Goal: Information Seeking & Learning: Learn about a topic

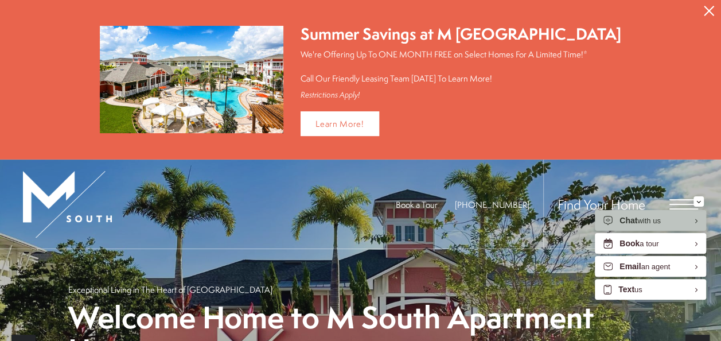
click at [681, 199] on span "Open Menu" at bounding box center [684, 199] width 29 height 1
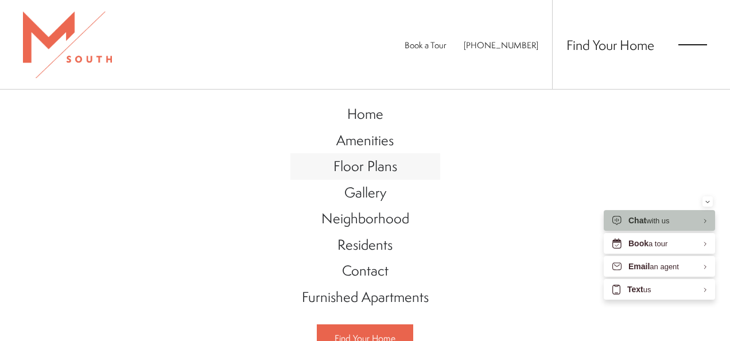
click at [366, 168] on span "Floor Plans" at bounding box center [365, 166] width 64 height 20
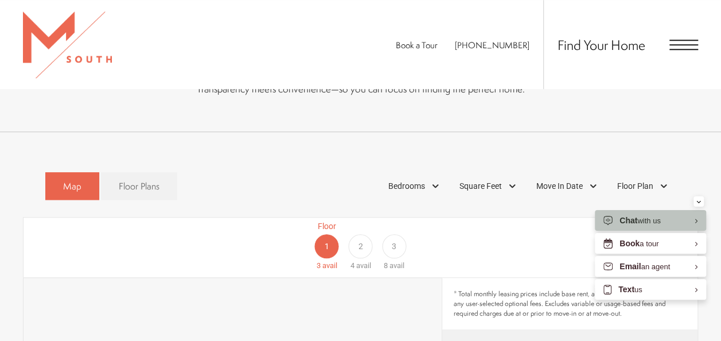
scroll to position [522, 0]
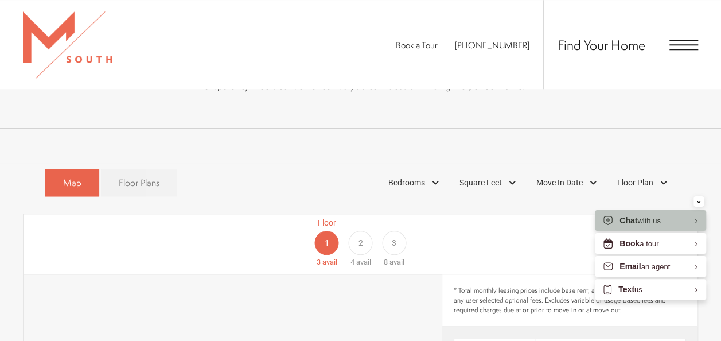
click at [135, 176] on span "Floor Plans" at bounding box center [139, 182] width 41 height 13
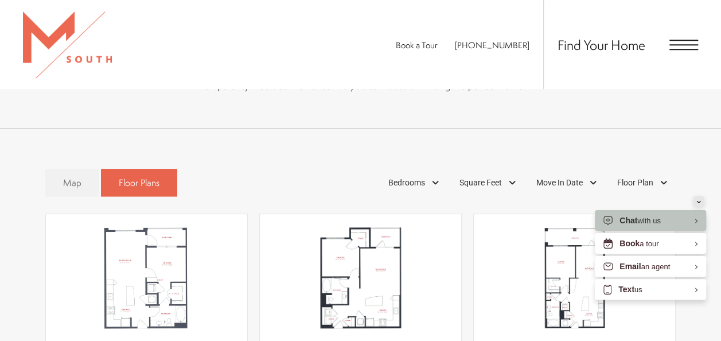
click at [699, 202] on icon "Minimize" at bounding box center [698, 202] width 3 height 2
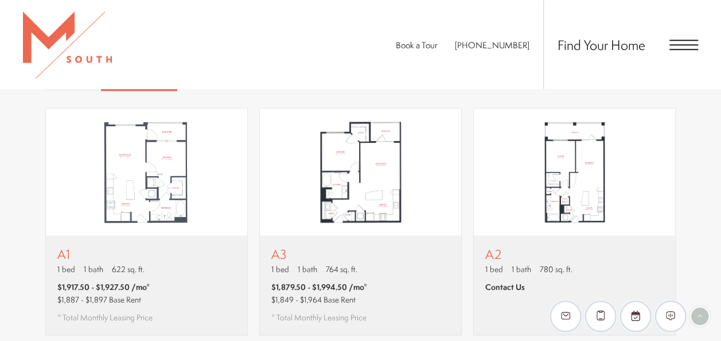
scroll to position [631, 0]
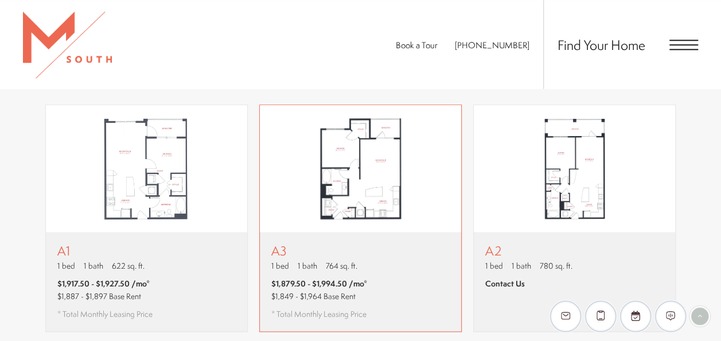
click at [384, 135] on img "View floor plan A3" at bounding box center [360, 168] width 201 height 126
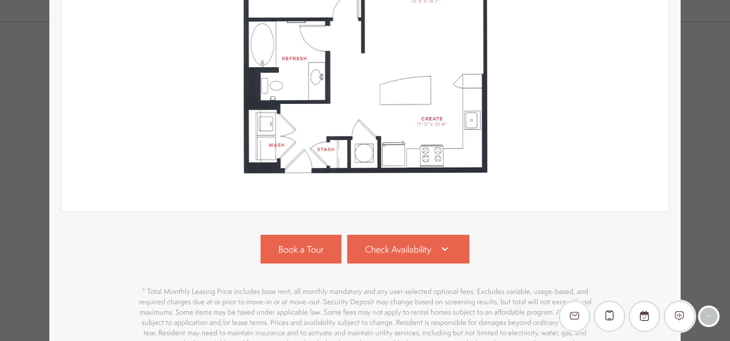
scroll to position [345, 0]
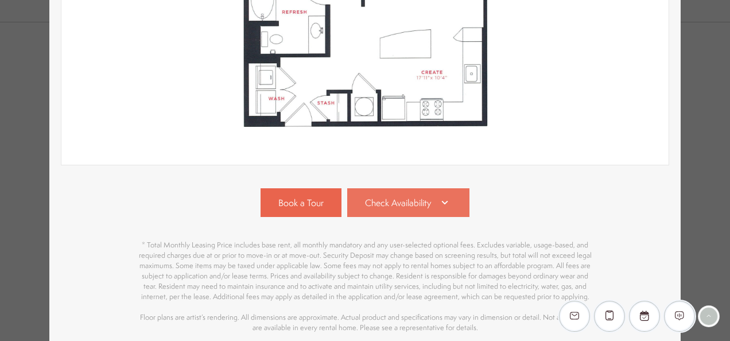
click at [424, 203] on span "Check Availability" at bounding box center [398, 202] width 66 height 13
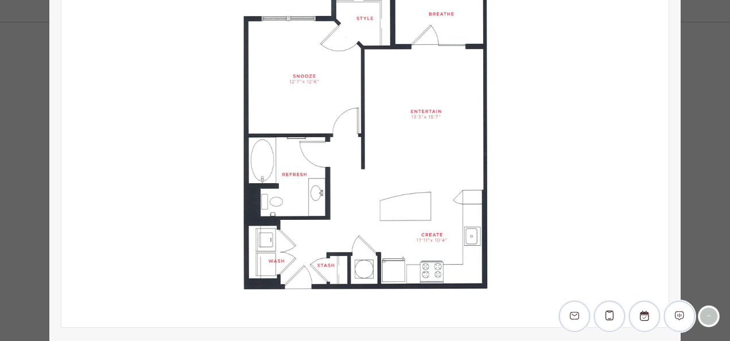
scroll to position [0, 0]
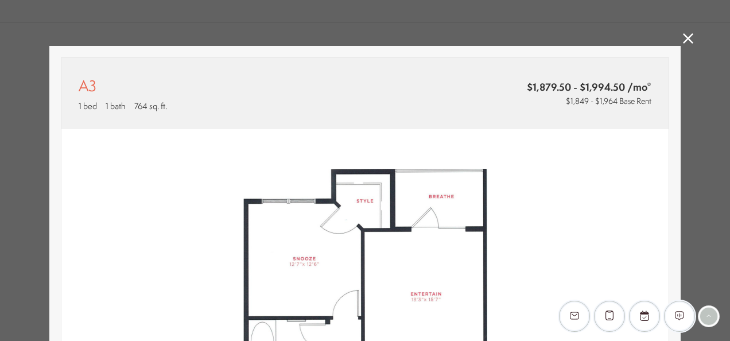
click at [686, 38] on icon at bounding box center [688, 38] width 10 height 10
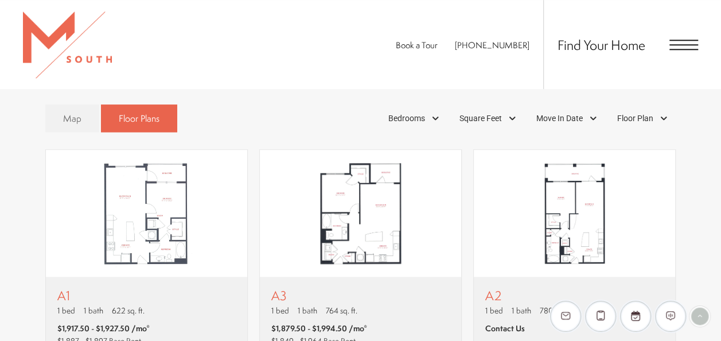
scroll to position [658, 0]
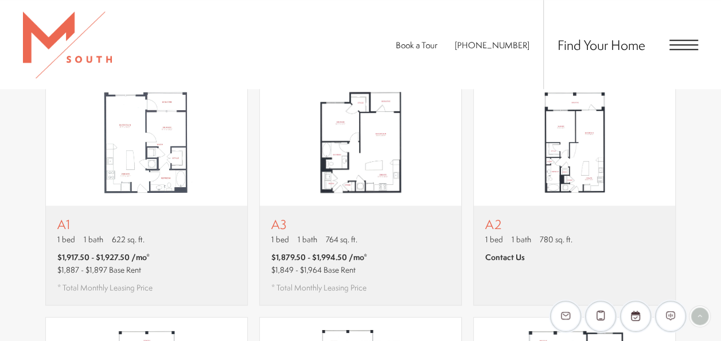
click at [677, 52] on div "Find Your Home" at bounding box center [621, 44] width 155 height 89
click at [680, 41] on span "Open Menu" at bounding box center [684, 45] width 29 height 10
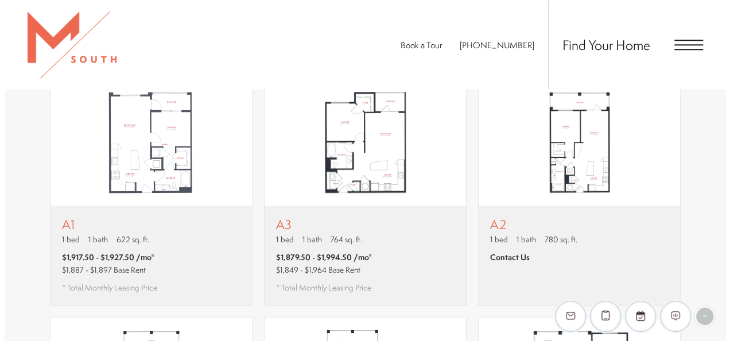
scroll to position [0, 0]
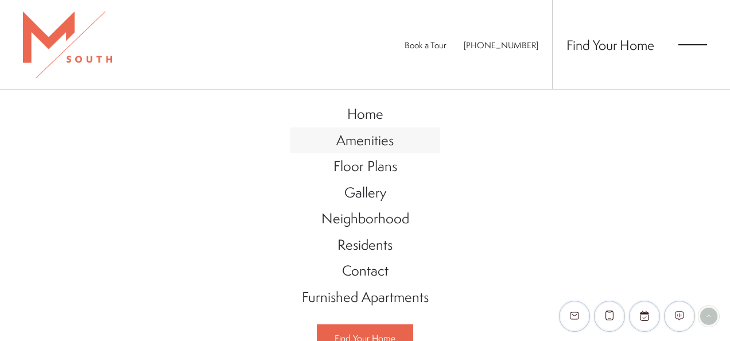
click at [387, 138] on span "Amenities" at bounding box center [364, 140] width 57 height 20
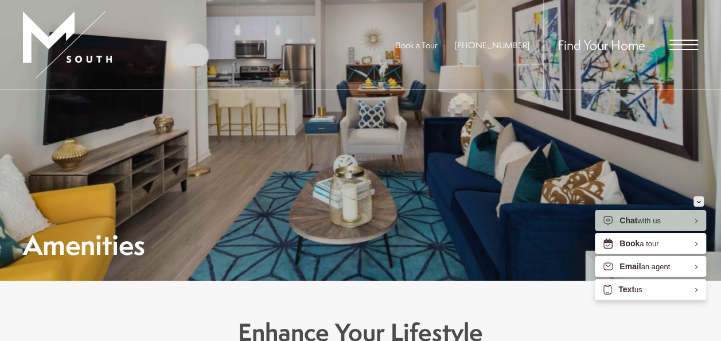
click at [700, 203] on div "Minimize" at bounding box center [699, 201] width 5 height 10
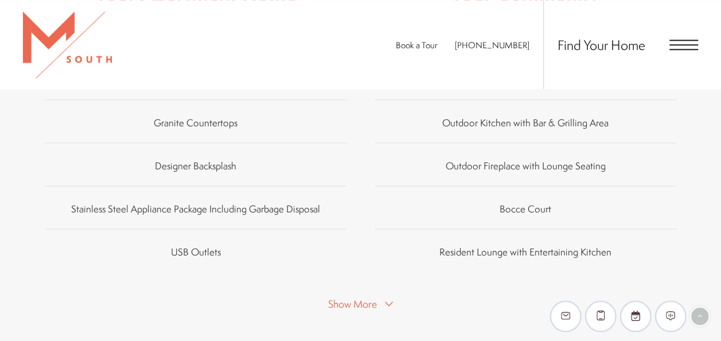
scroll to position [707, 0]
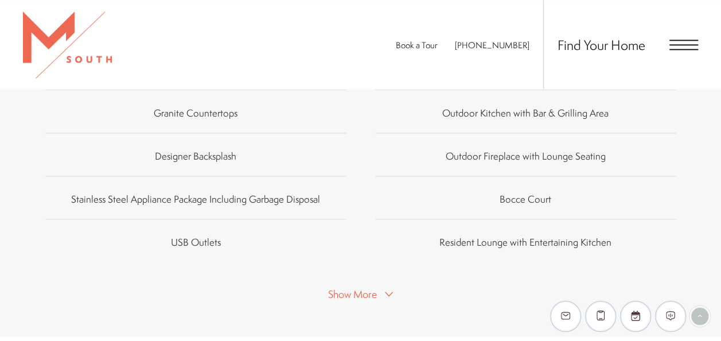
click at [368, 294] on span "Show More" at bounding box center [352, 294] width 49 height 14
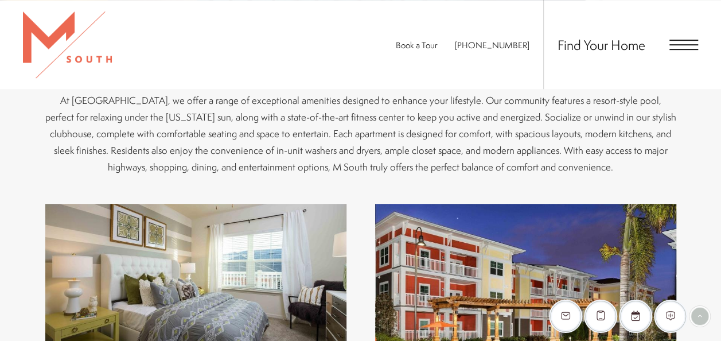
scroll to position [259, 0]
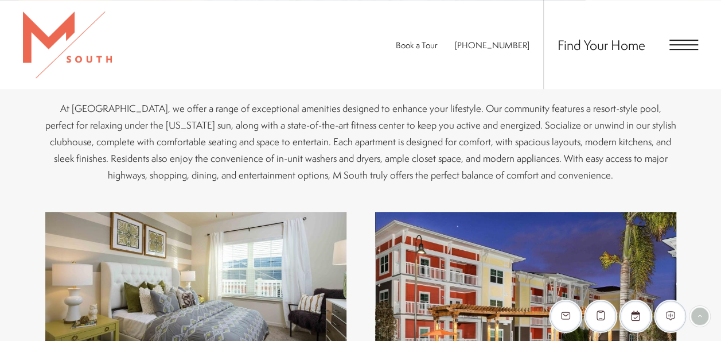
click at [689, 46] on span "Open Menu" at bounding box center [684, 45] width 29 height 10
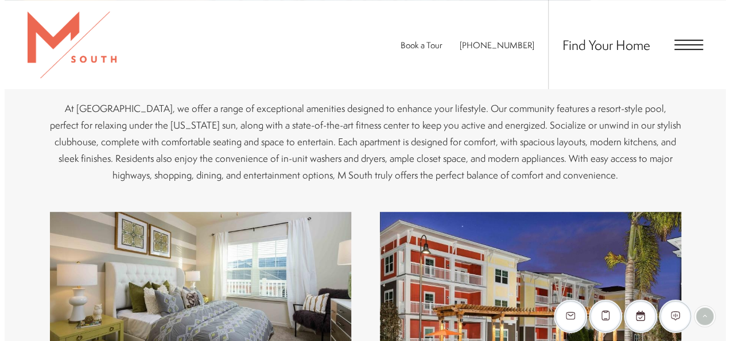
scroll to position [0, 0]
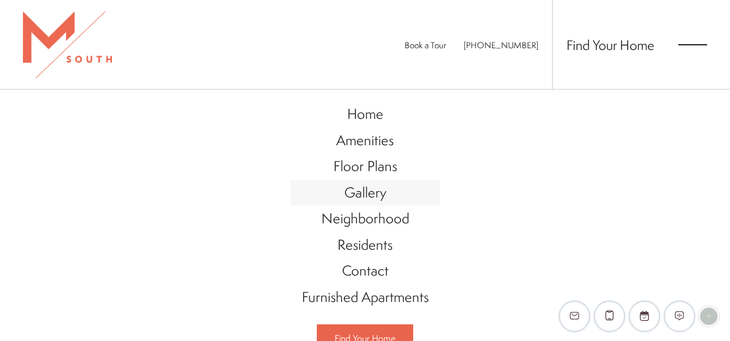
click at [364, 194] on span "Gallery" at bounding box center [365, 193] width 42 height 20
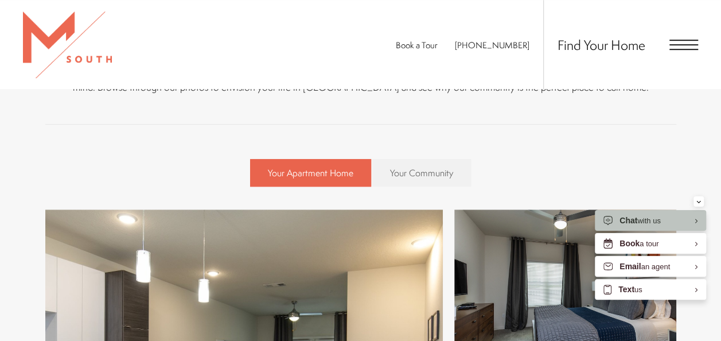
scroll to position [303, 0]
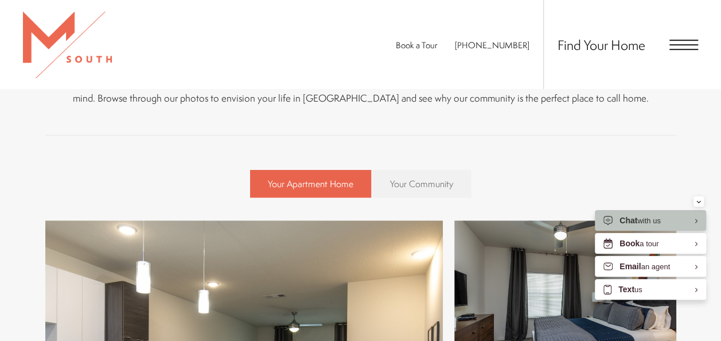
click at [433, 183] on span "Your Community" at bounding box center [421, 183] width 63 height 13
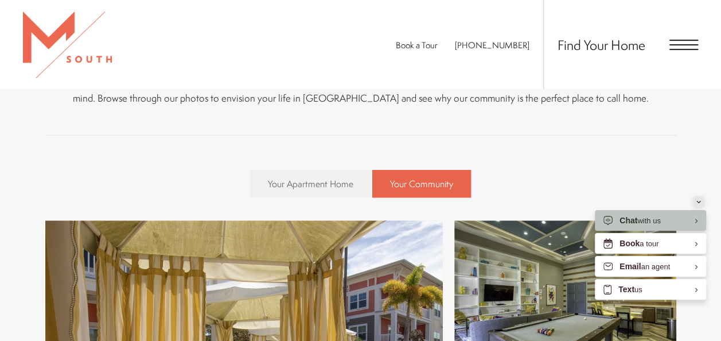
click at [697, 199] on div "Minimize" at bounding box center [699, 201] width 5 height 10
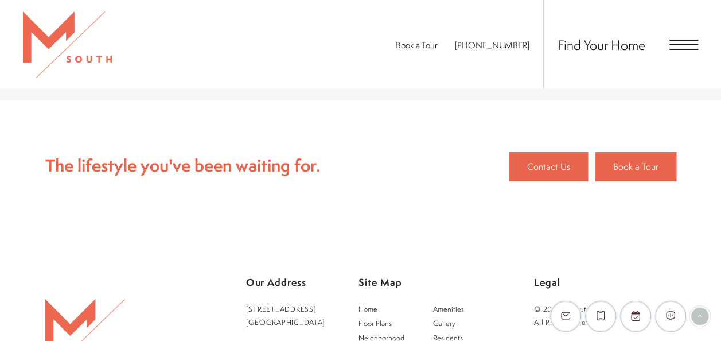
scroll to position [4239, 0]
